Goal: Navigation & Orientation: Go to known website

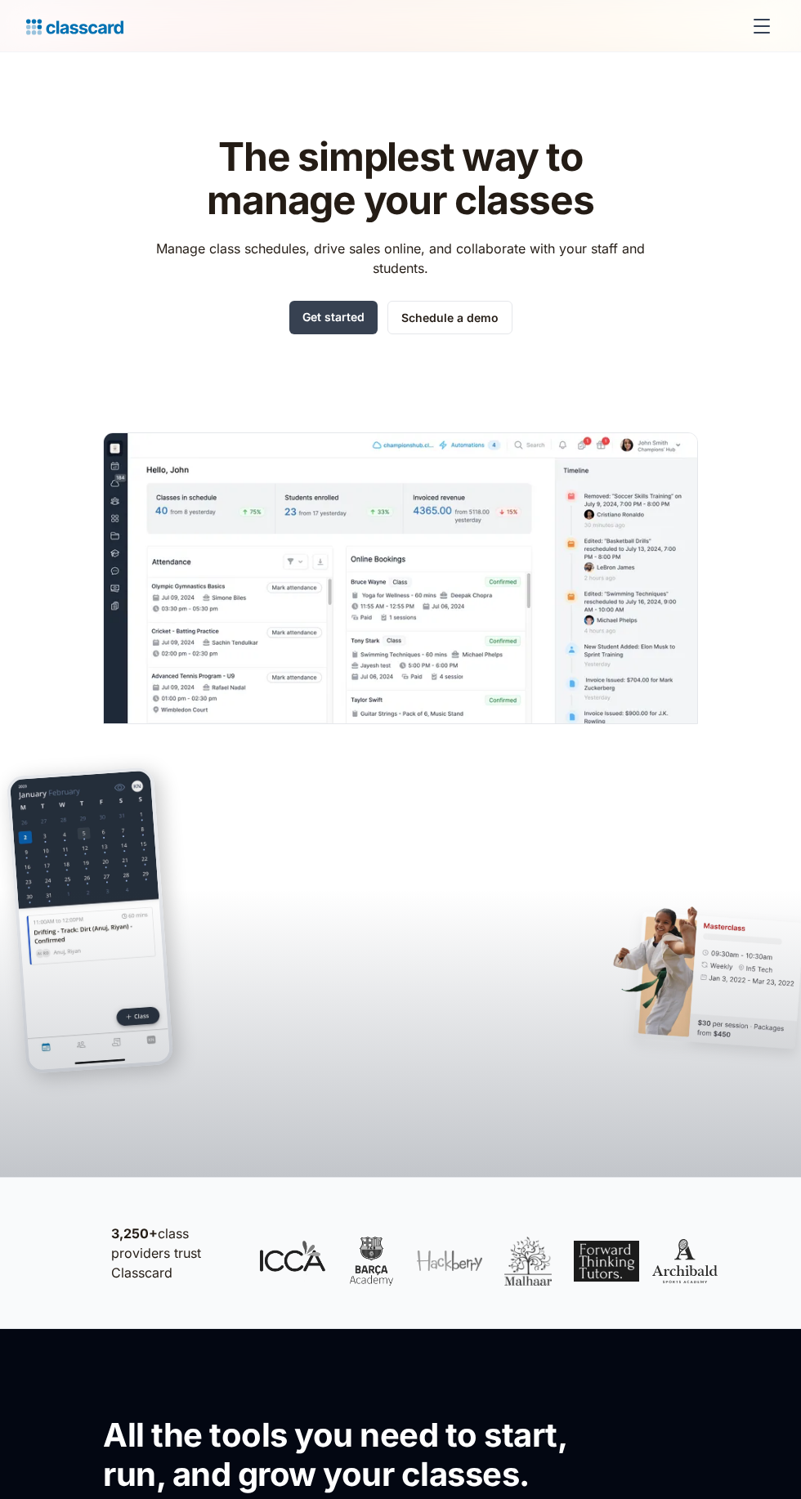
click at [778, 24] on div "menu" at bounding box center [761, 26] width 39 height 39
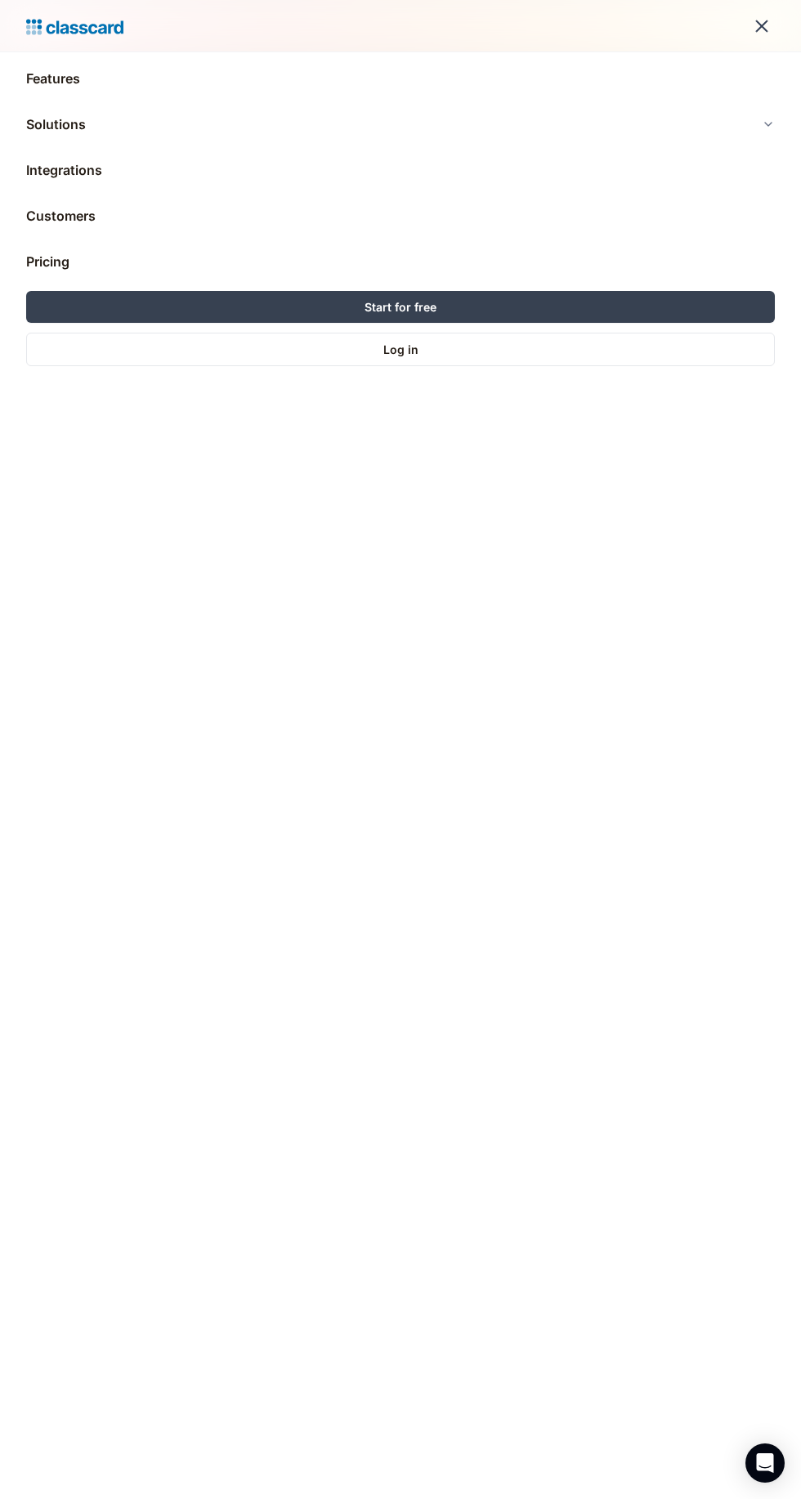
click at [757, 43] on div "menu" at bounding box center [761, 26] width 39 height 39
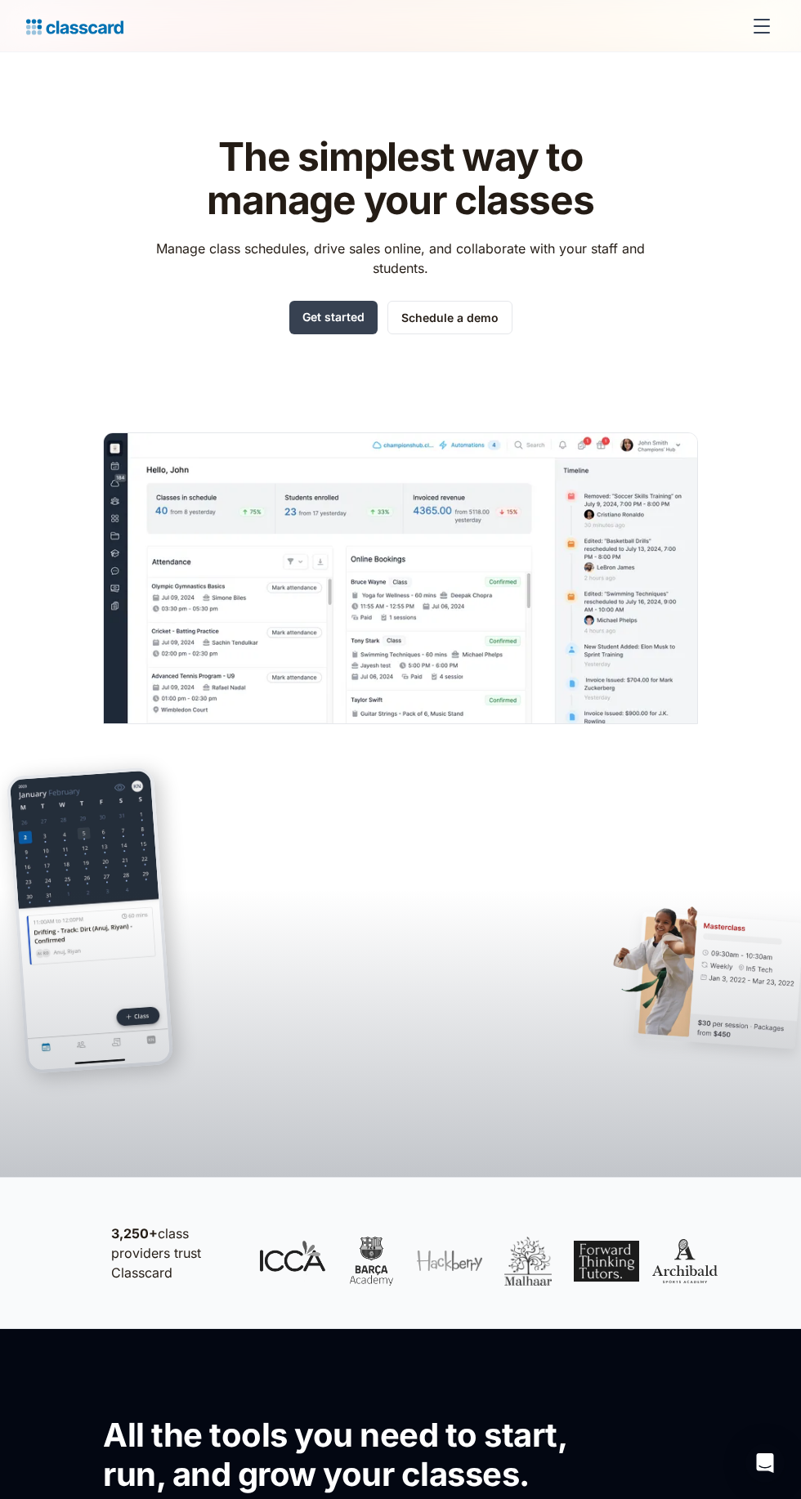
click at [762, 32] on div "menu" at bounding box center [761, 33] width 16 height 2
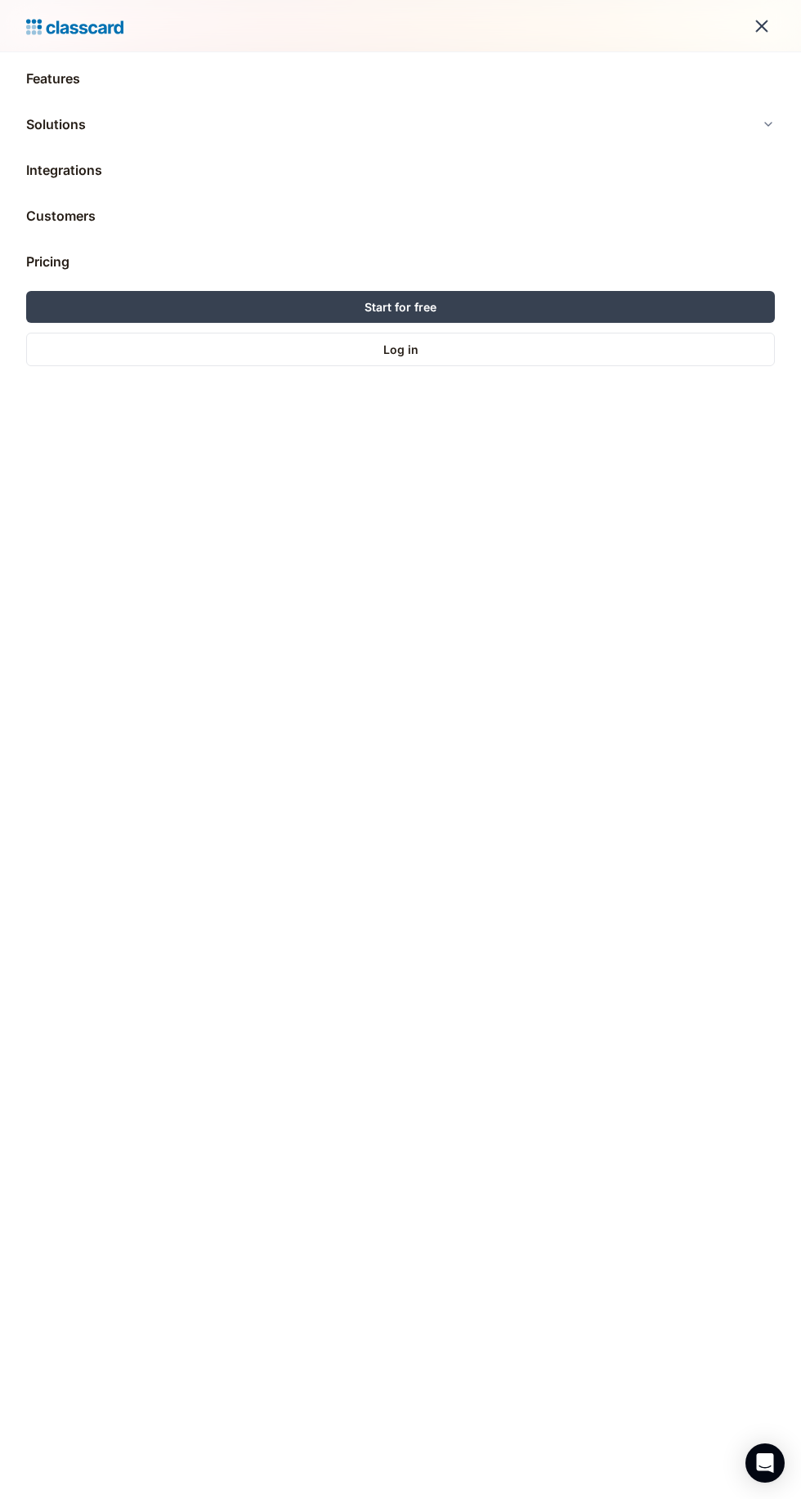
click at [475, 352] on link "Log in" at bounding box center [400, 350] width 749 height 34
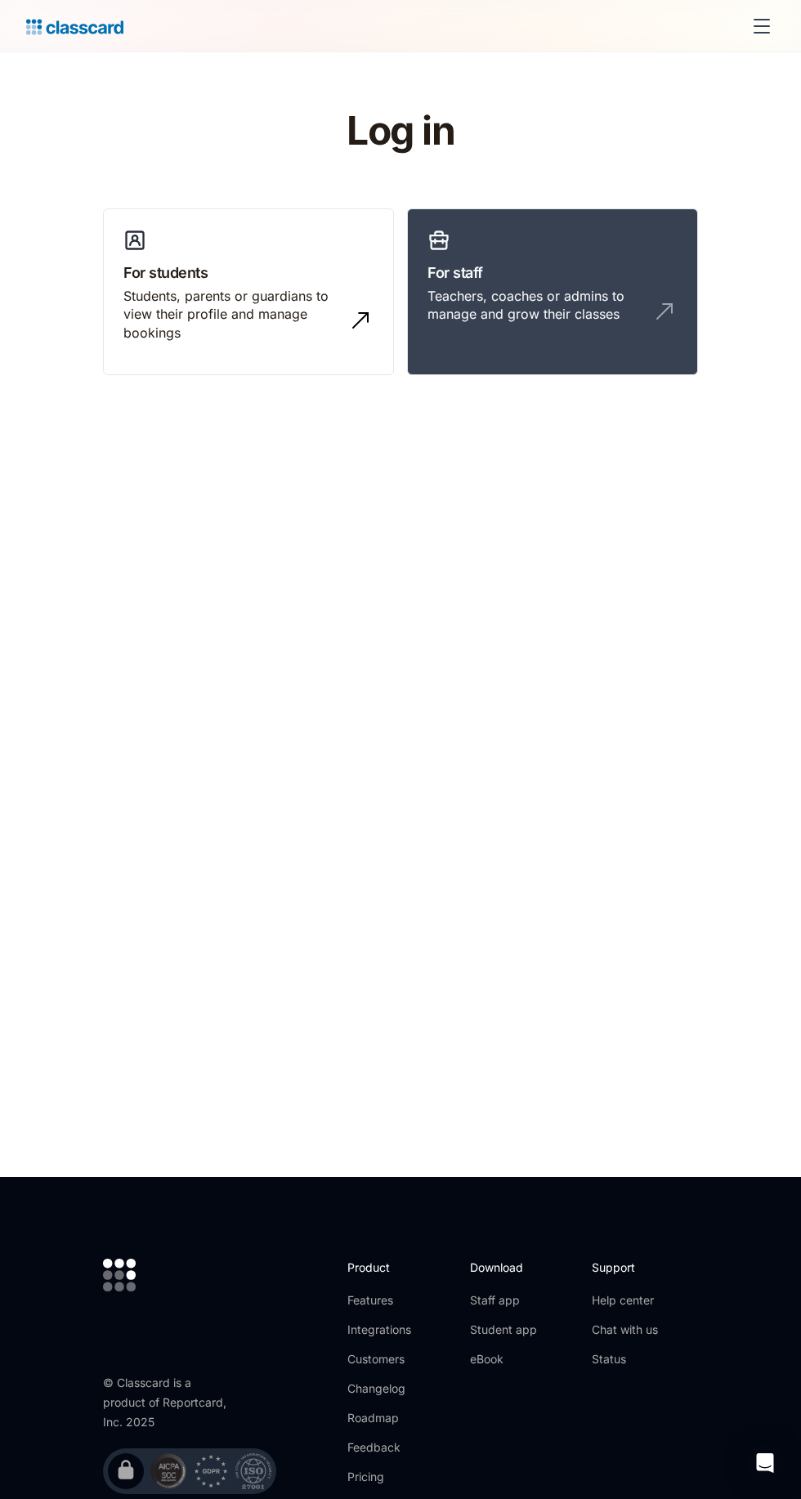
click at [489, 275] on h3 "For staff" at bounding box center [552, 272] width 250 height 22
